Goal: Task Accomplishment & Management: Complete application form

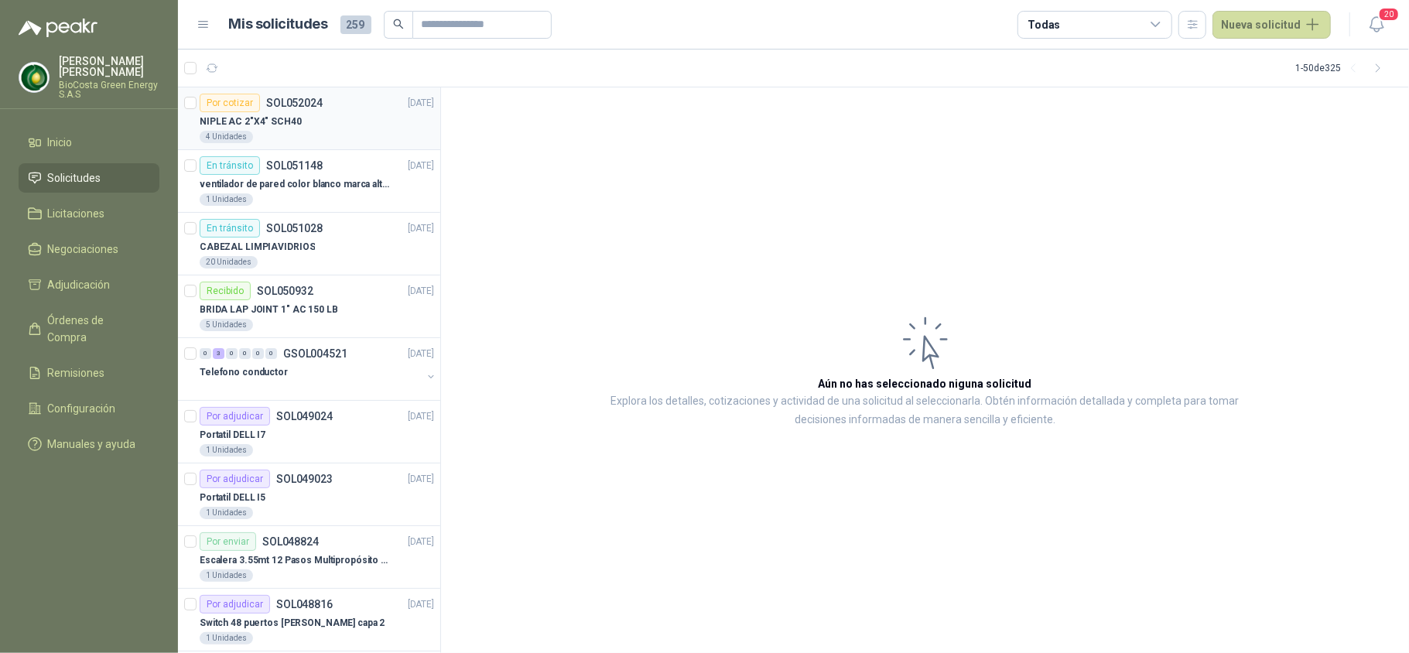
click at [224, 108] on div "Por cotizar" at bounding box center [230, 103] width 60 height 19
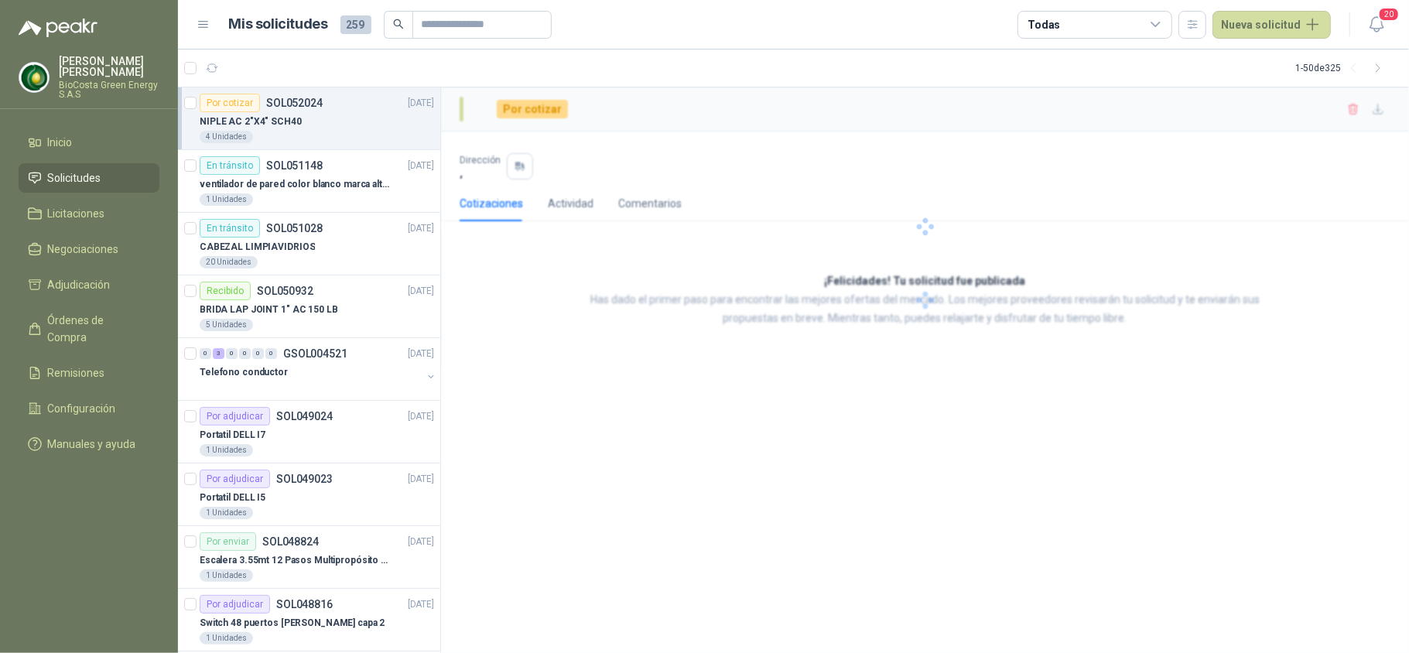
click at [320, 124] on div "NIPLE AC 2"X4" SCH40" at bounding box center [317, 121] width 234 height 19
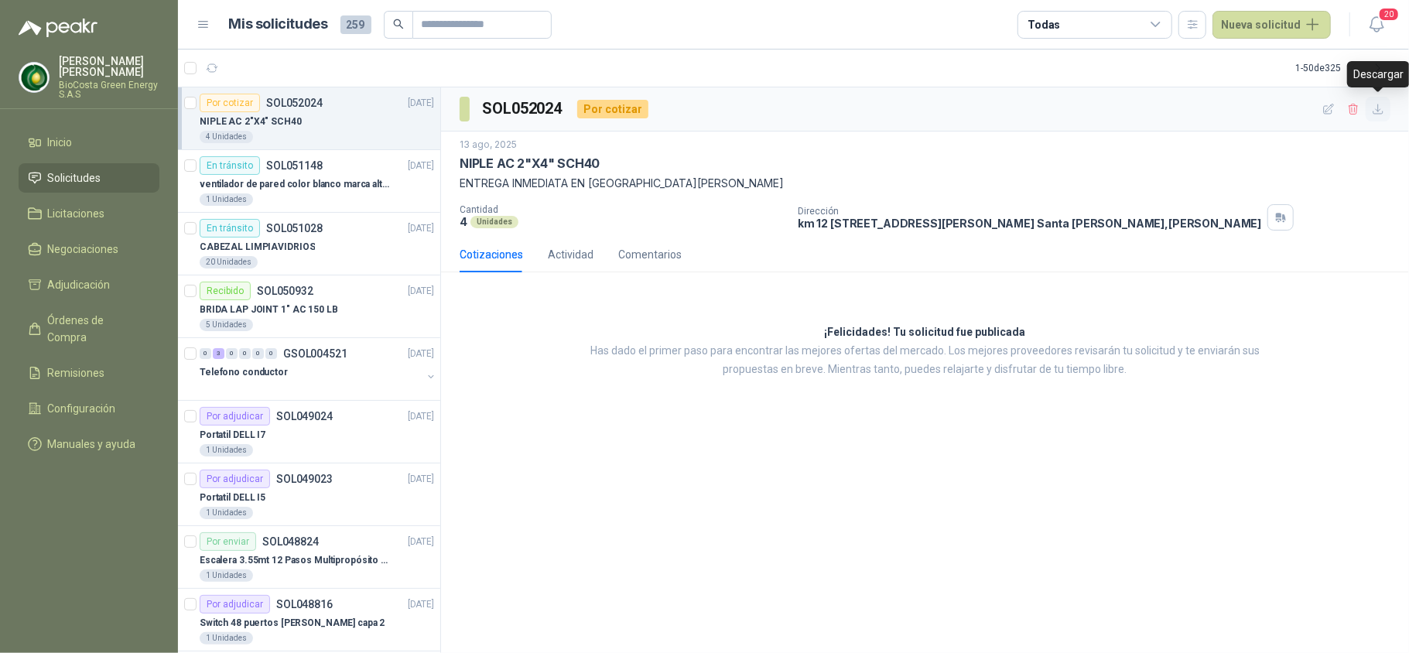
click at [1366, 115] on button "button" at bounding box center [1378, 109] width 25 height 25
click at [1362, 112] on button "button" at bounding box center [1353, 109] width 25 height 25
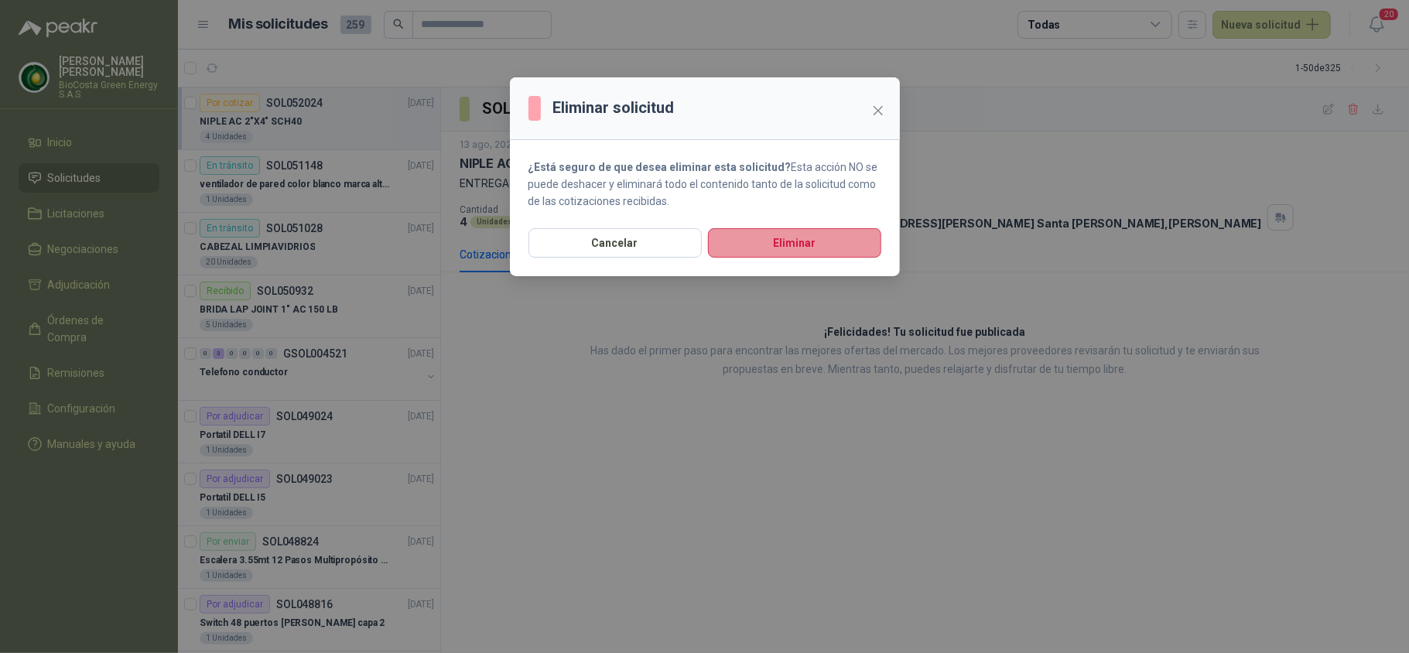
click at [825, 258] on button "Eliminar" at bounding box center [794, 242] width 173 height 29
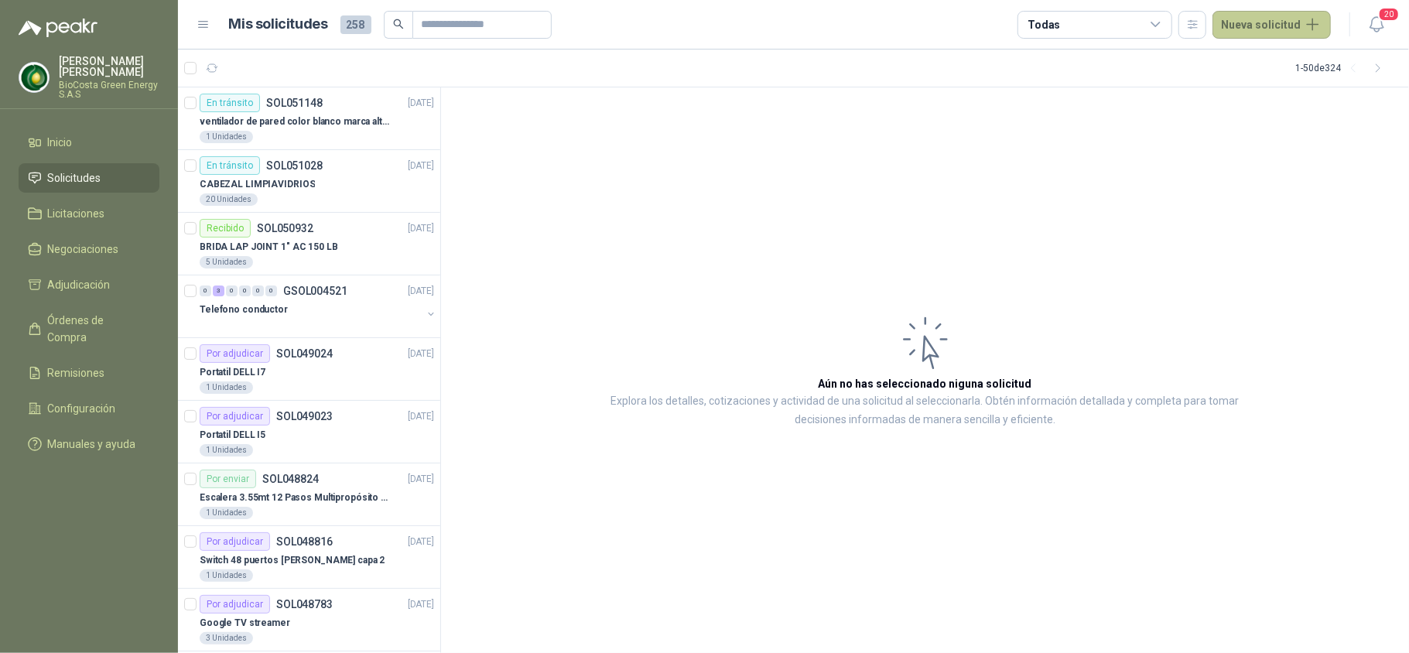
click at [1272, 22] on button "Nueva solicitud" at bounding box center [1271, 25] width 118 height 28
click at [1224, 65] on link "Solicitud" at bounding box center [1290, 61] width 132 height 27
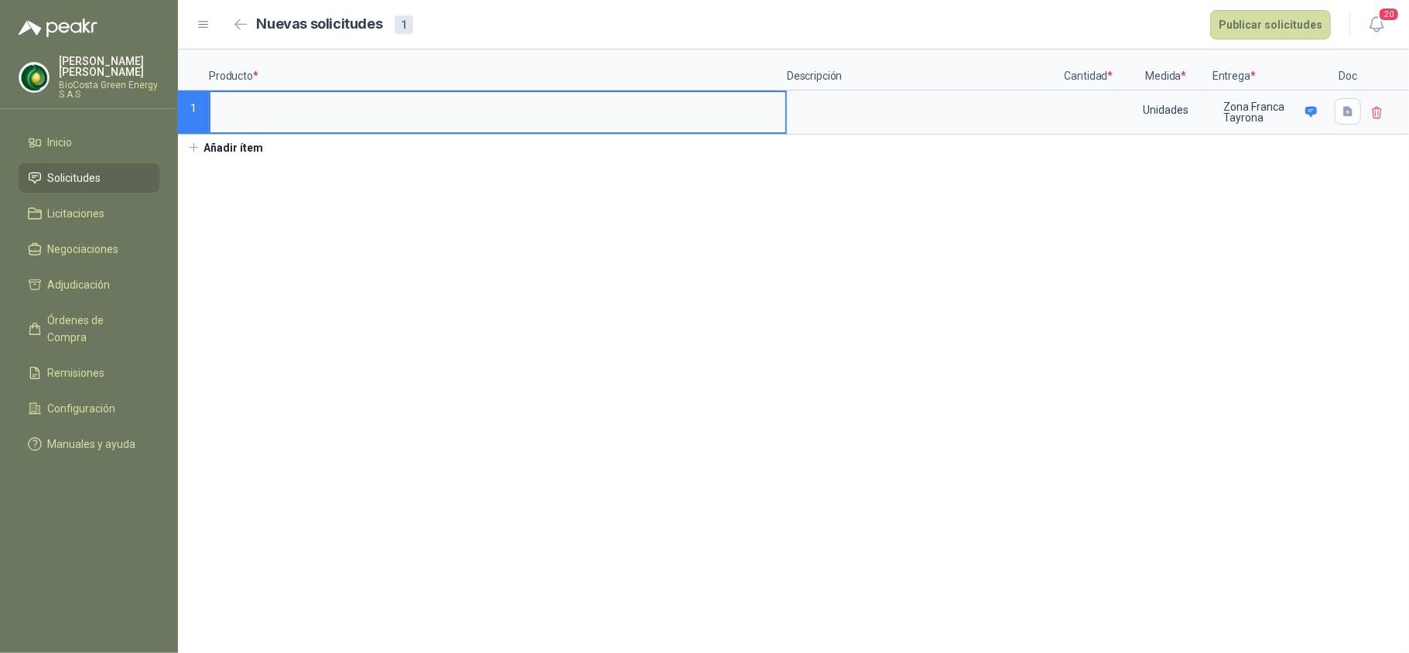
click at [248, 115] on input at bounding box center [497, 107] width 575 height 30
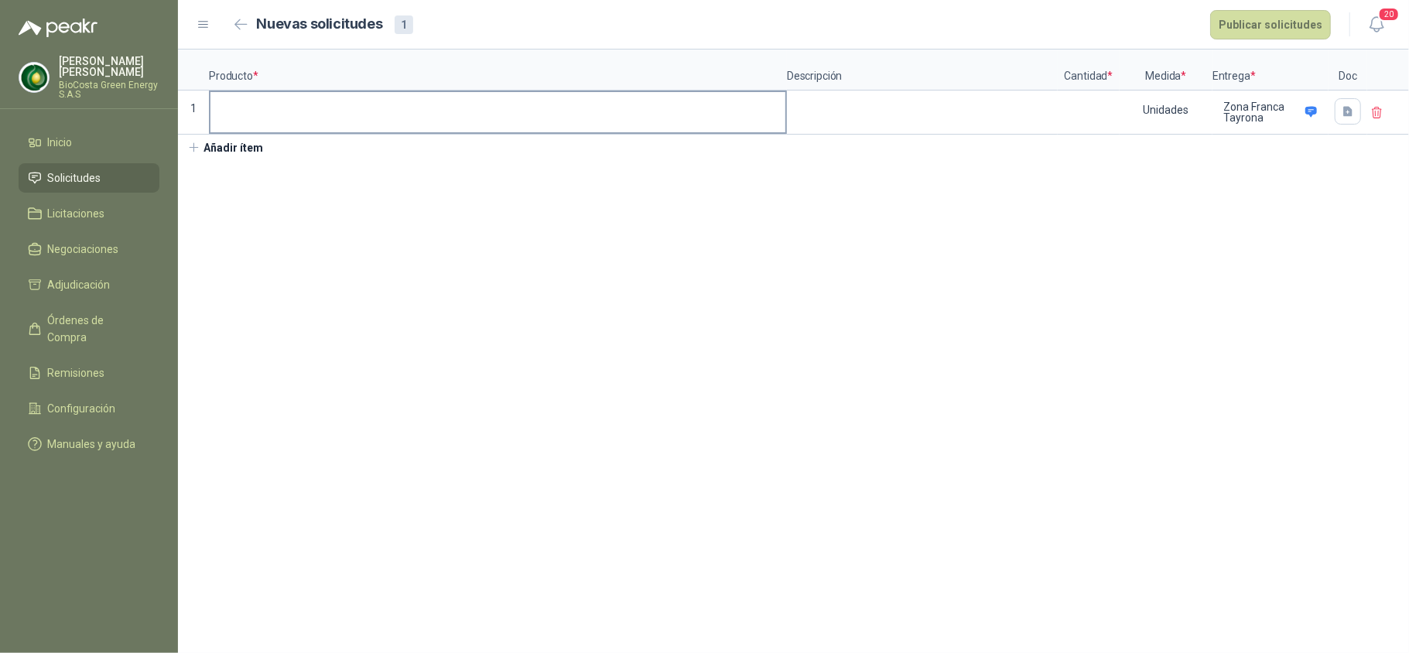
click at [261, 115] on input at bounding box center [497, 107] width 575 height 30
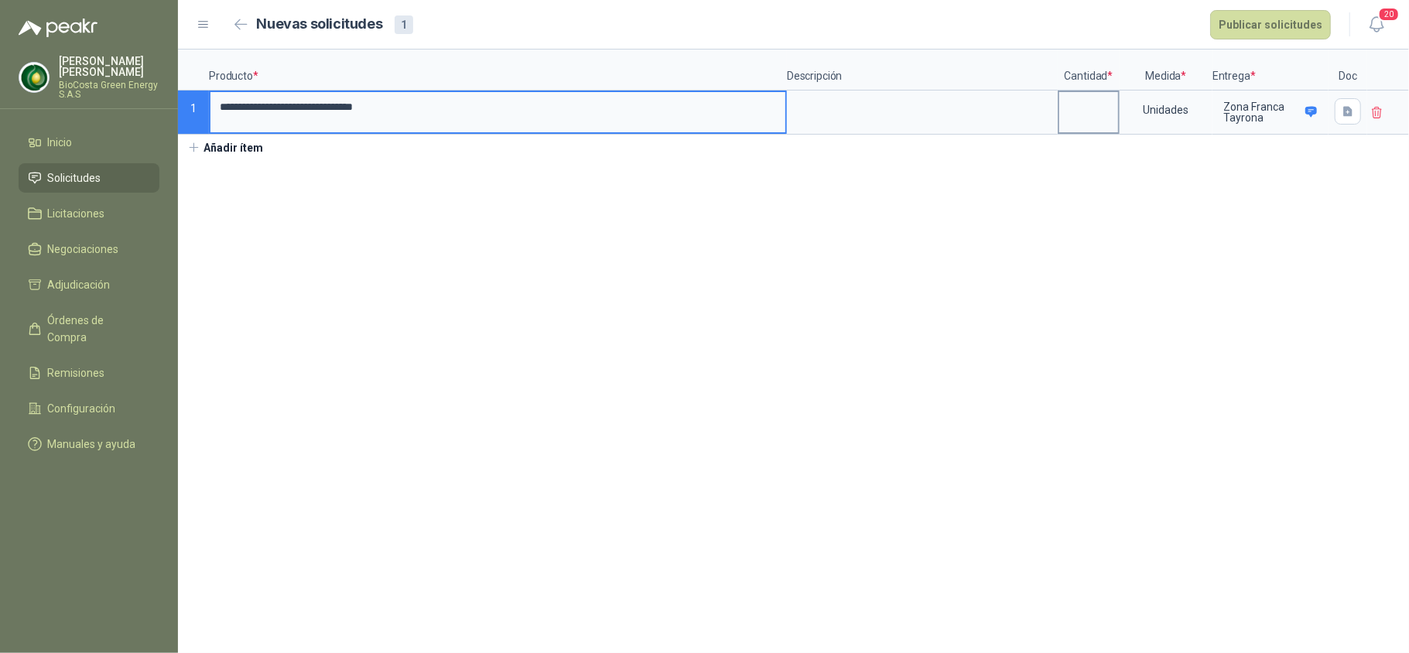
click at [1078, 111] on input at bounding box center [1088, 107] width 59 height 30
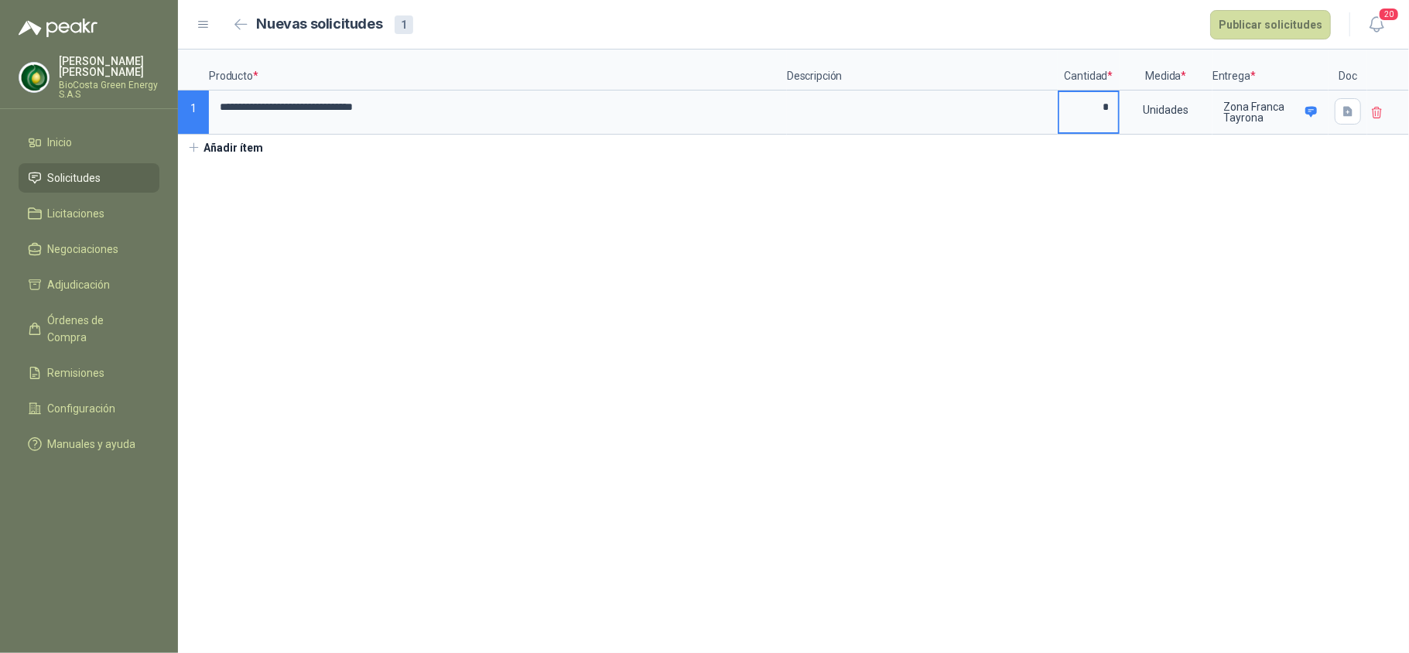
type input "*"
click at [836, 364] on section "**********" at bounding box center [793, 351] width 1231 height 603
click at [1281, 29] on button "Publicar solicitudes" at bounding box center [1270, 24] width 121 height 29
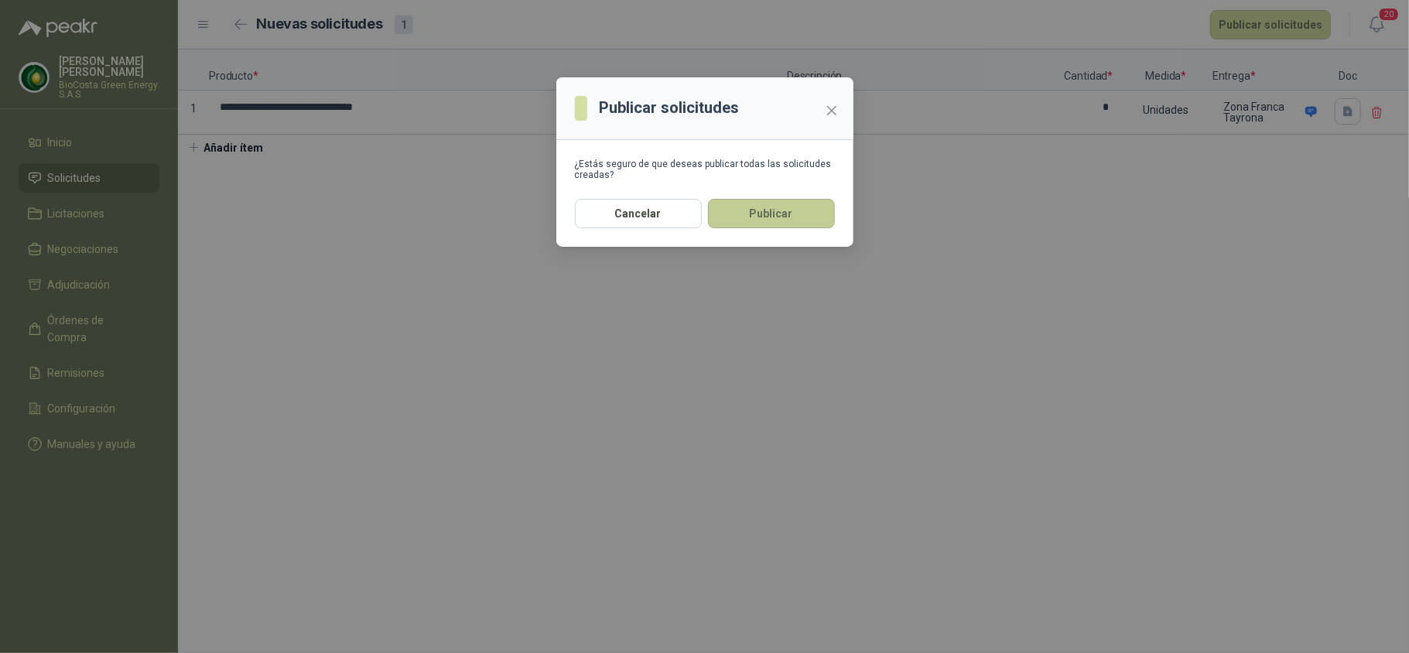
click at [815, 204] on button "Publicar" at bounding box center [771, 213] width 127 height 29
